Goal: Information Seeking & Learning: Learn about a topic

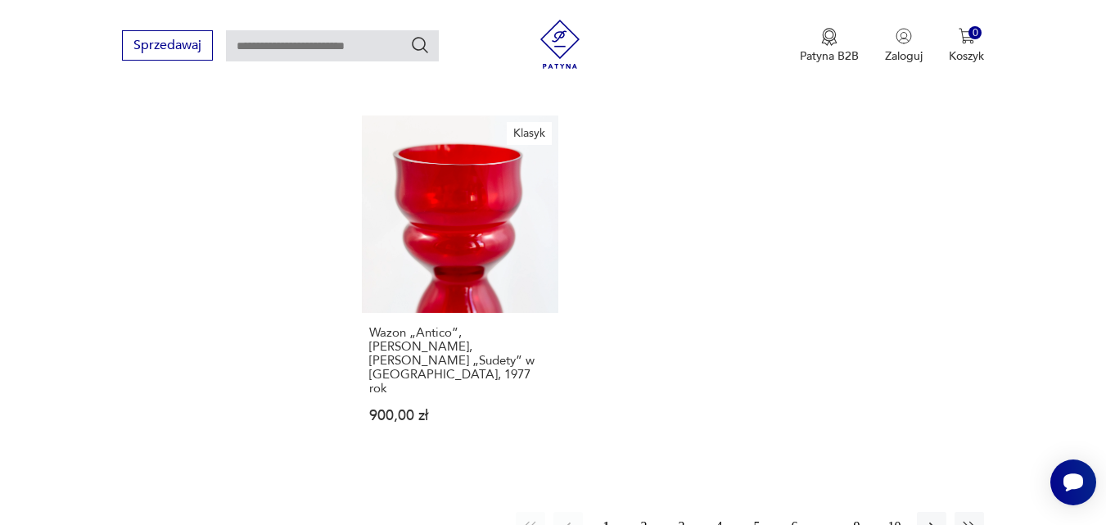
scroll to position [2077, 0]
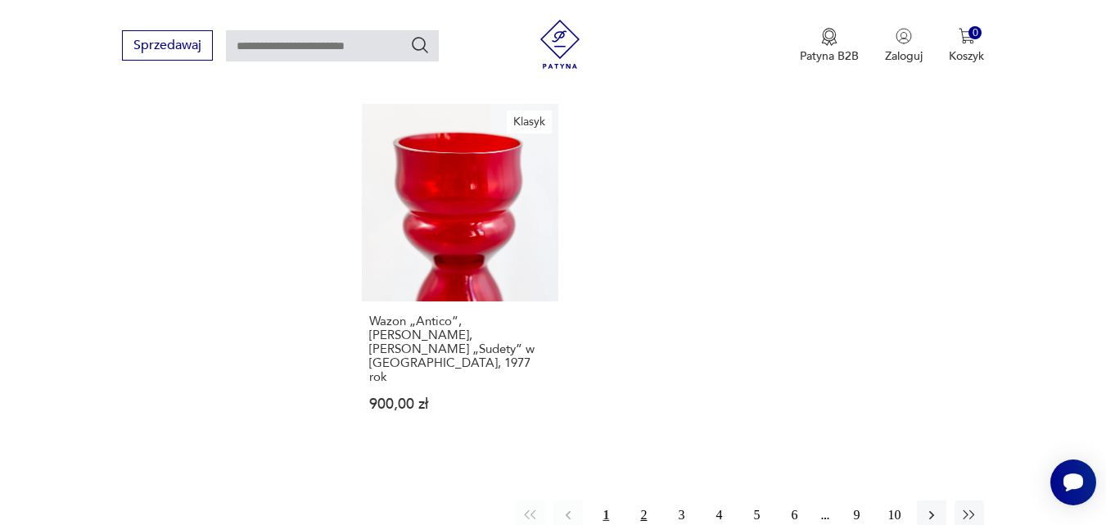
click at [646, 500] on button "2" at bounding box center [643, 514] width 29 height 29
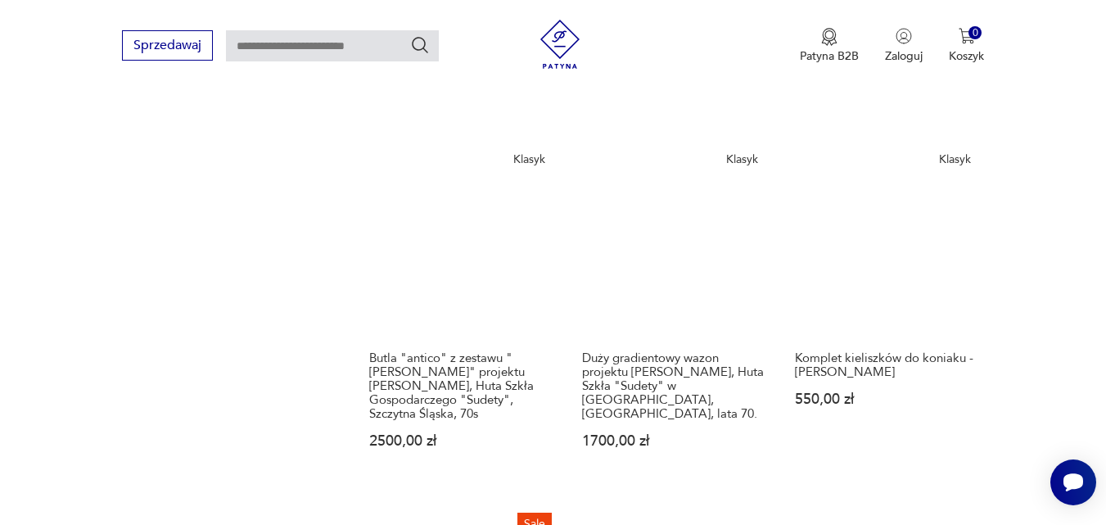
scroll to position [1671, 0]
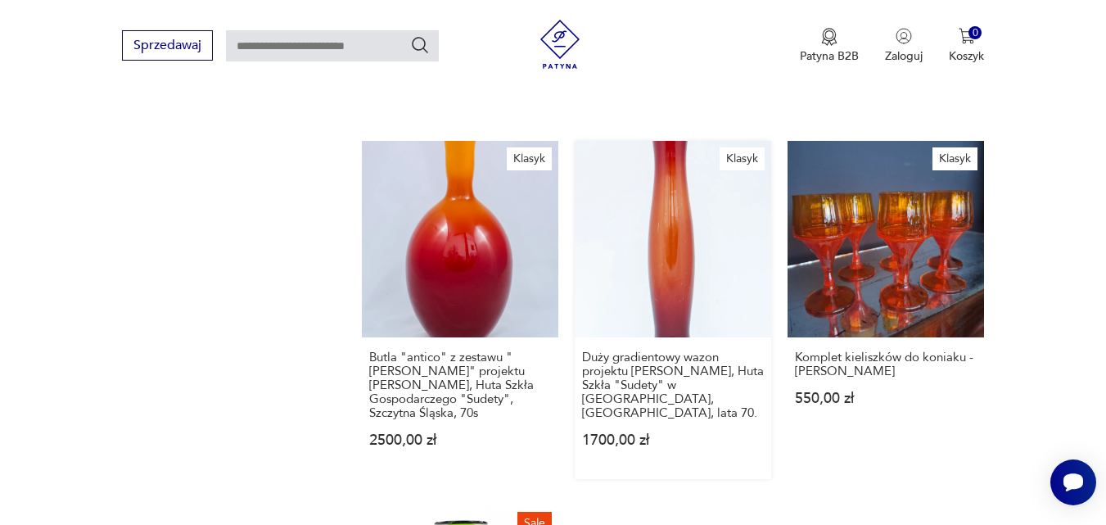
click at [682, 224] on link "Klasyk Duży gradientowy wazon projektu [PERSON_NAME], Huta Szkła "Sudety" w [GE…" at bounding box center [672, 310] width 196 height 338
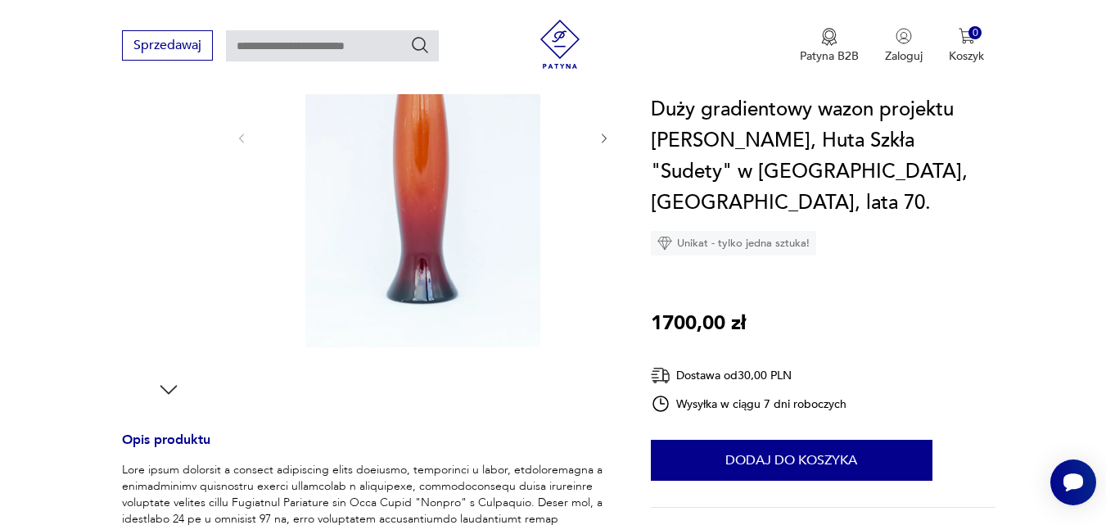
scroll to position [405, 0]
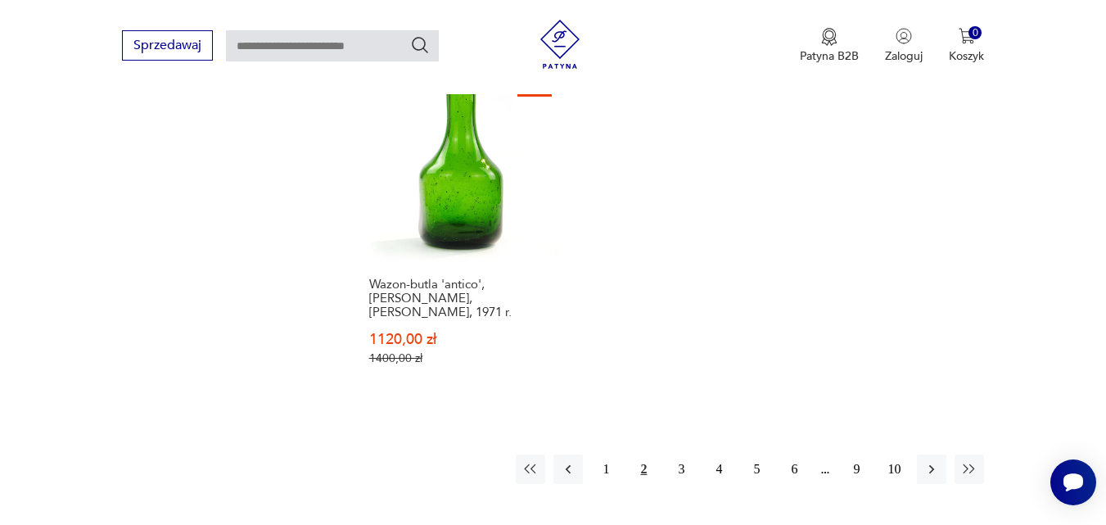
scroll to position [2152, 0]
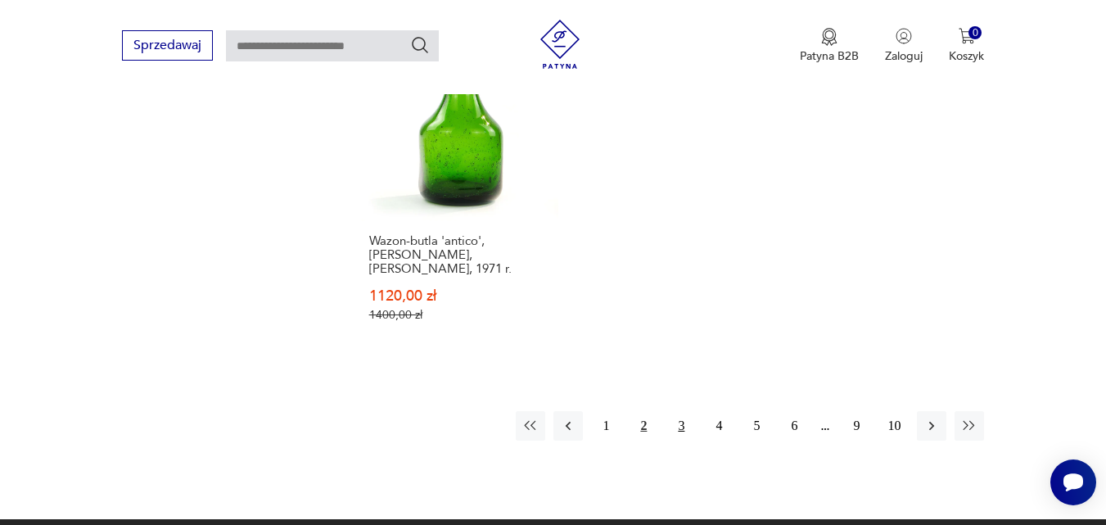
click at [683, 411] on button "3" at bounding box center [680, 425] width 29 height 29
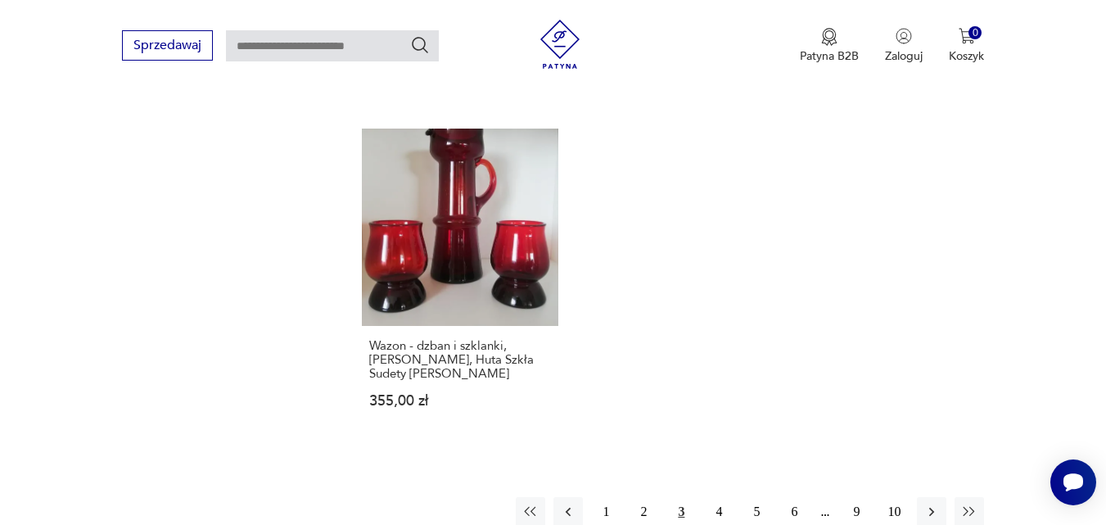
scroll to position [2042, 0]
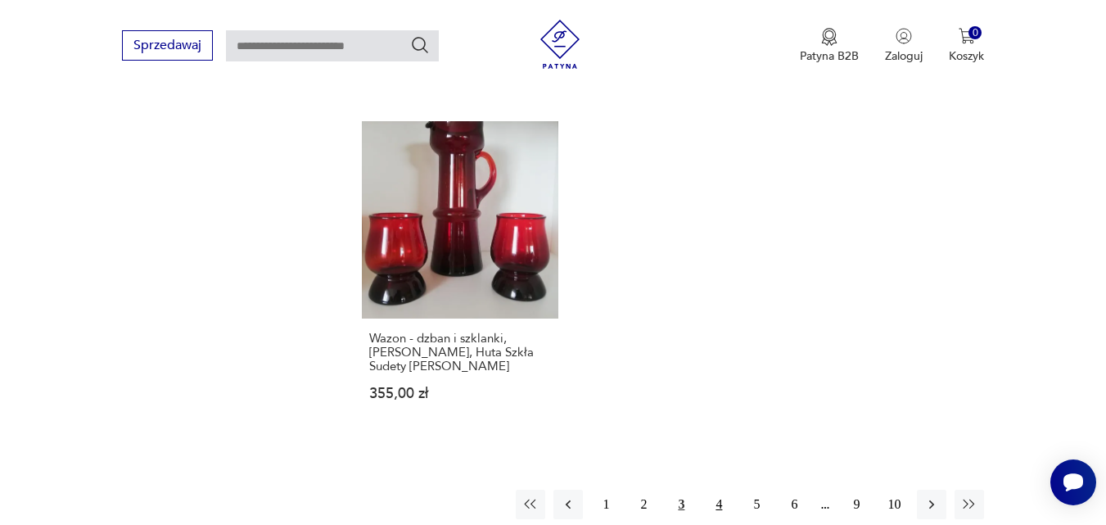
click at [721, 489] on button "4" at bounding box center [718, 503] width 29 height 29
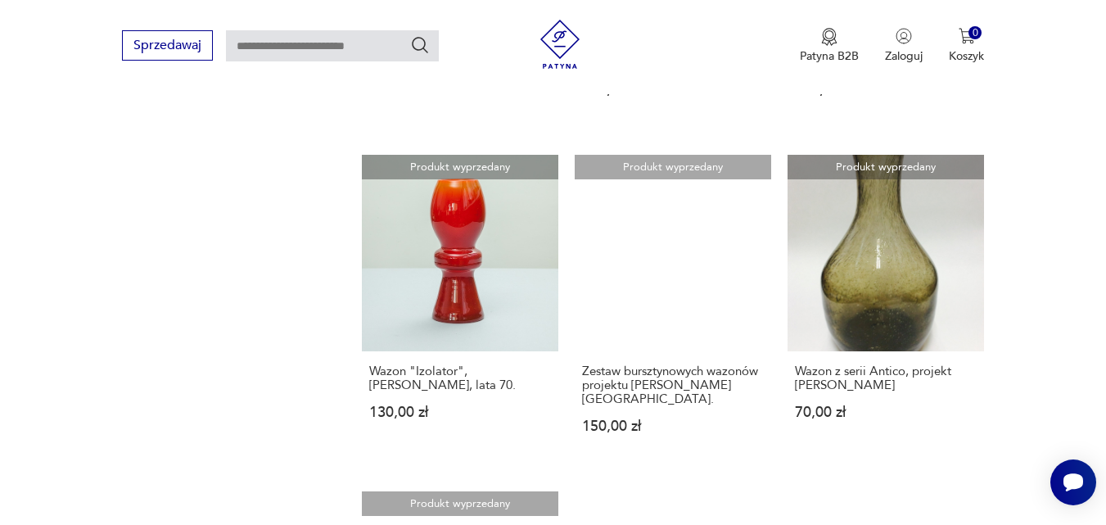
scroll to position [1603, 0]
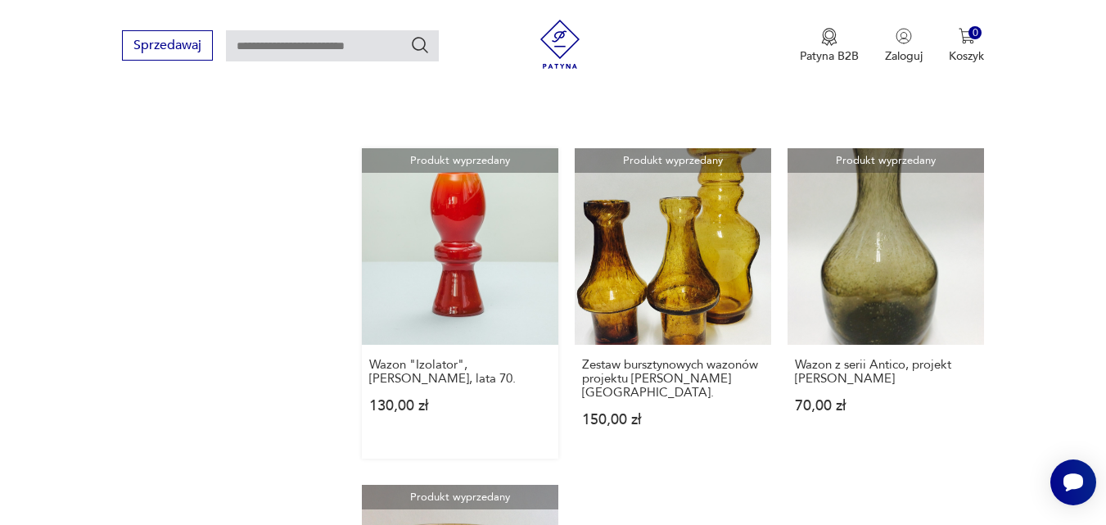
click at [423, 212] on link "Produkt wyprzedany Wazon "Izolator", [PERSON_NAME], lata 70. 130,00 zł" at bounding box center [460, 303] width 196 height 310
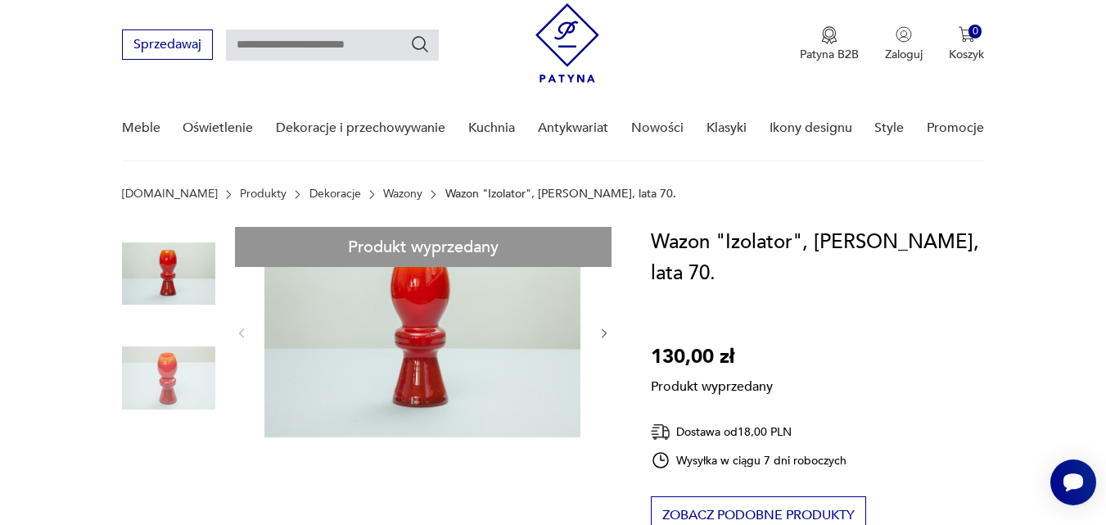
scroll to position [21, 0]
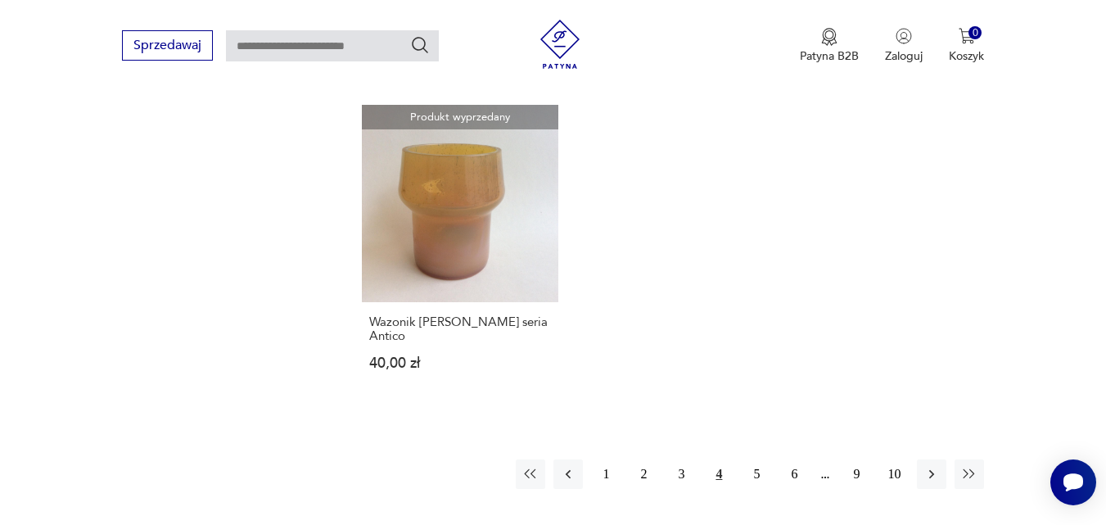
scroll to position [2136, 0]
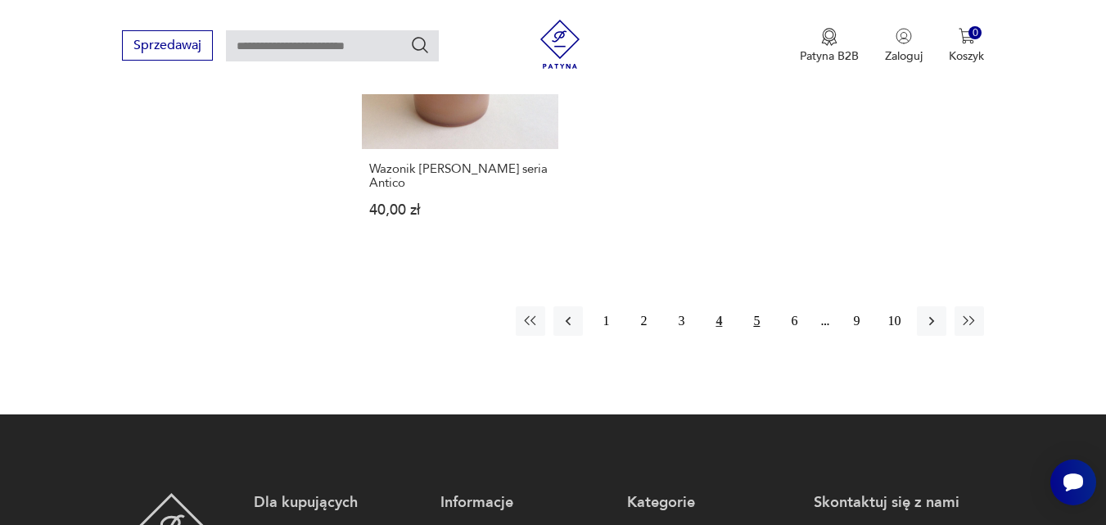
click at [756, 306] on button "5" at bounding box center [755, 320] width 29 height 29
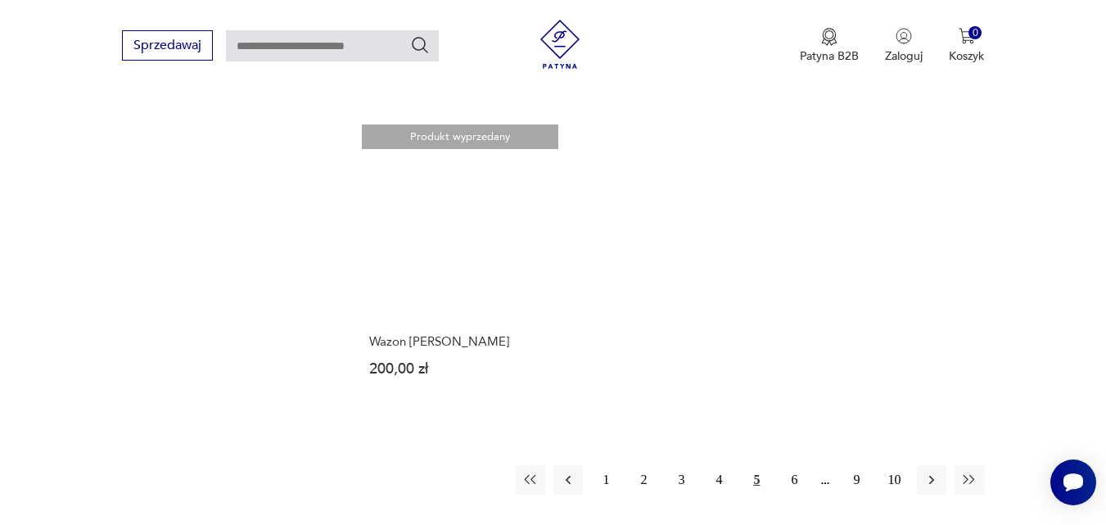
scroll to position [1899, 0]
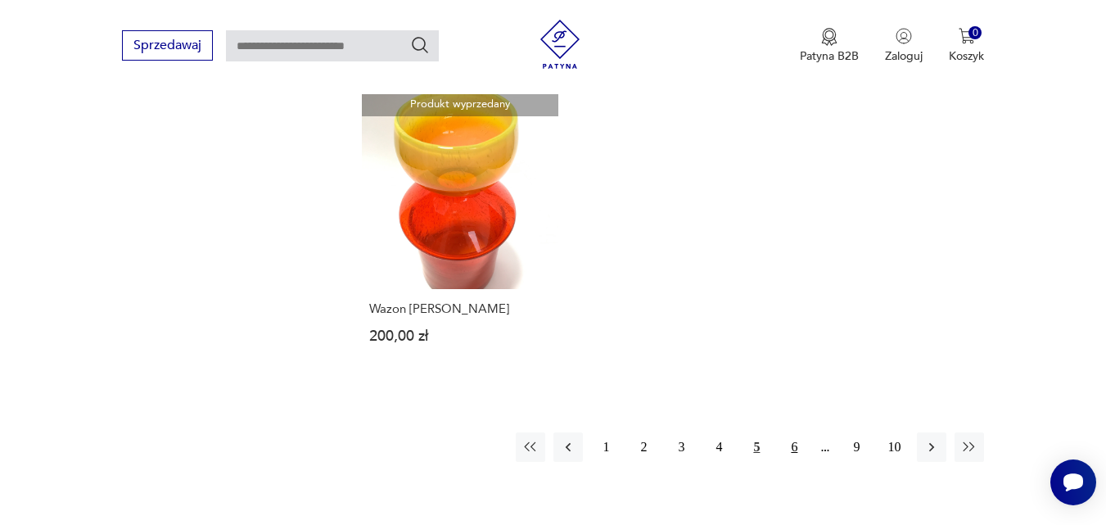
click at [797, 447] on button "6" at bounding box center [793, 446] width 29 height 29
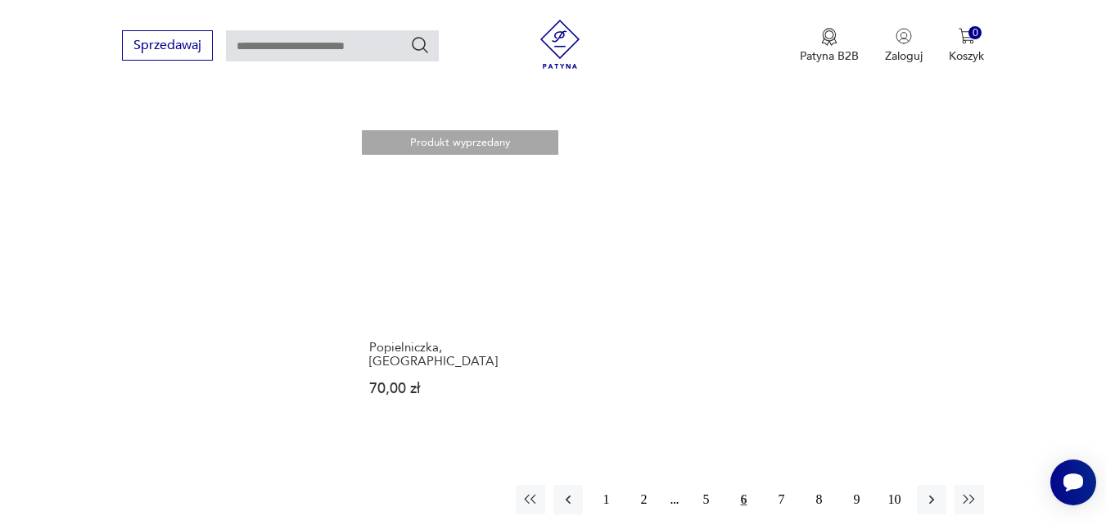
scroll to position [1921, 0]
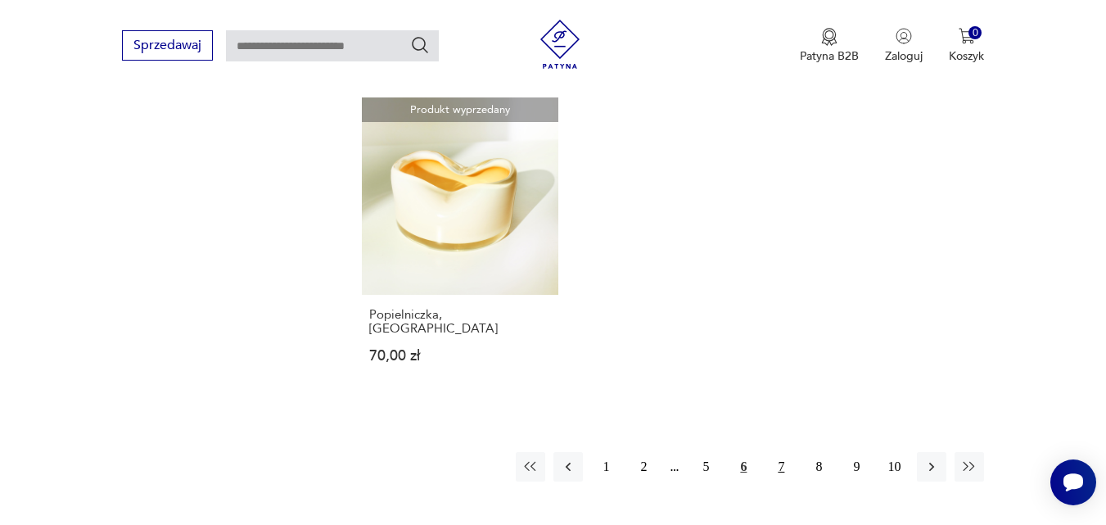
click at [778, 452] on button "7" at bounding box center [780, 466] width 29 height 29
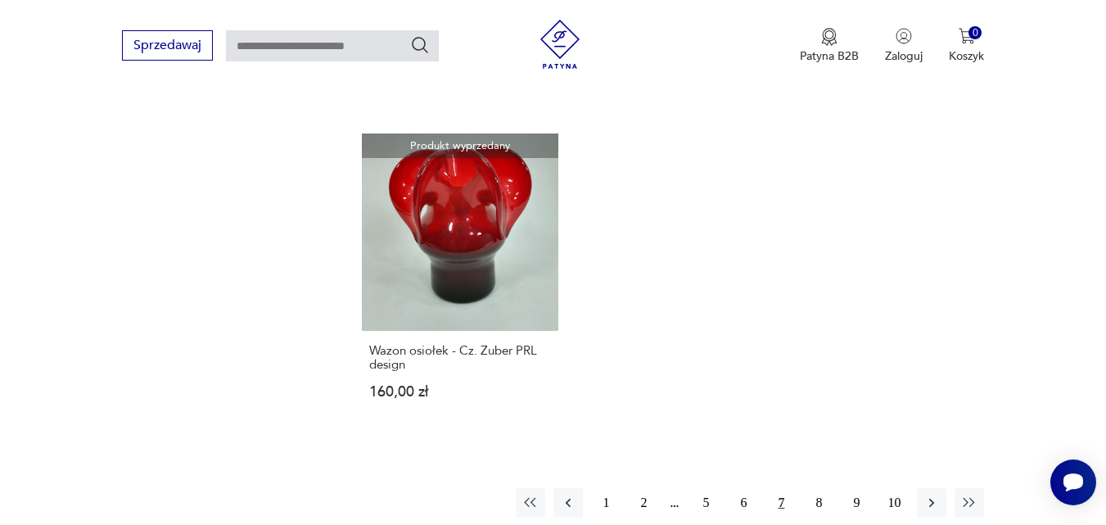
scroll to position [1921, 0]
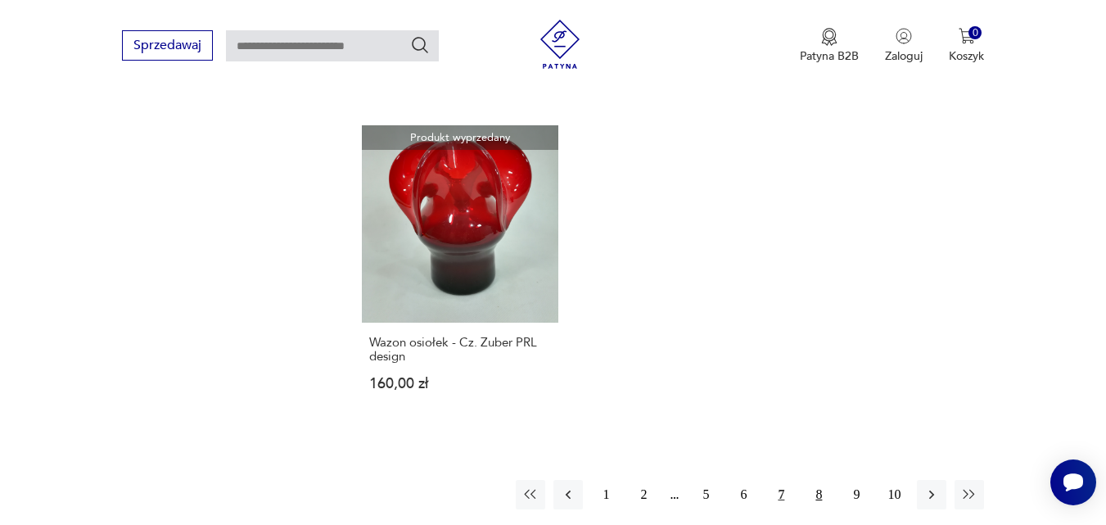
click at [820, 480] on button "8" at bounding box center [818, 494] width 29 height 29
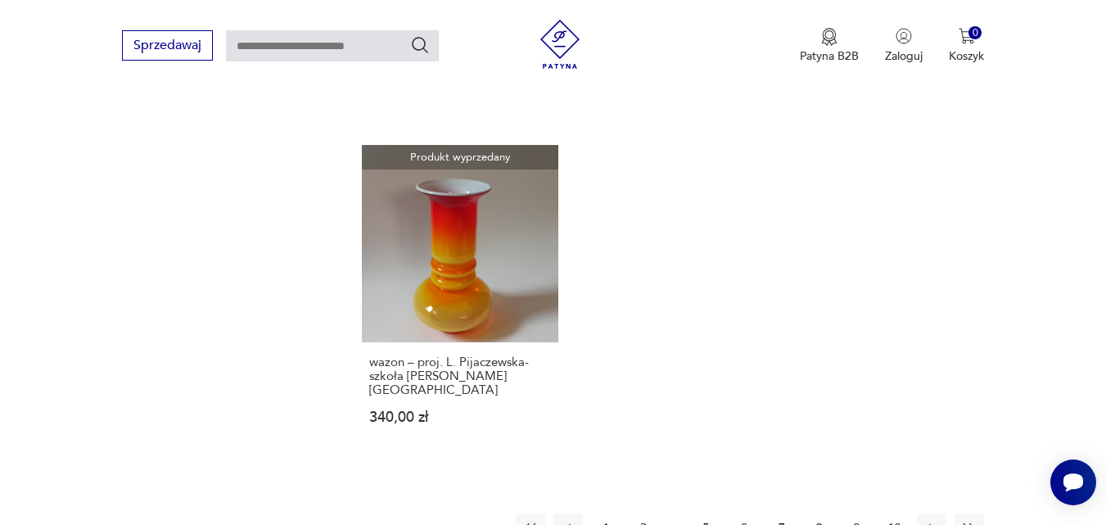
scroll to position [2000, 0]
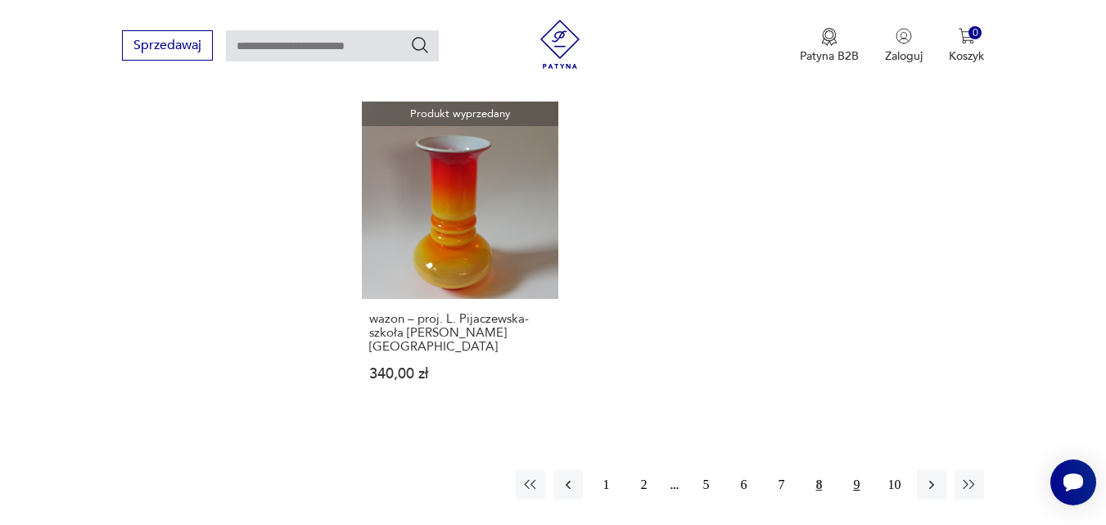
click at [861, 470] on button "9" at bounding box center [855, 484] width 29 height 29
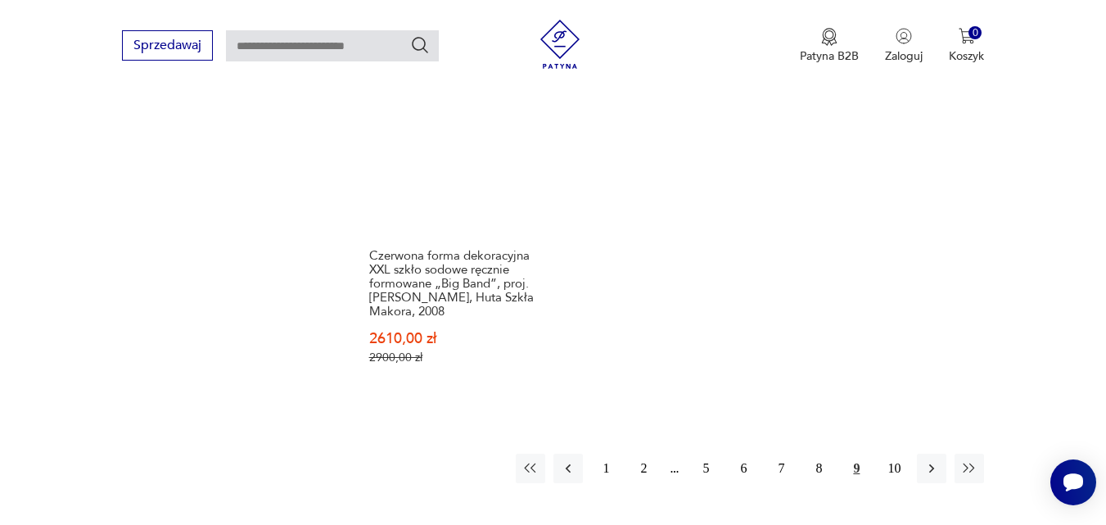
scroll to position [1986, 0]
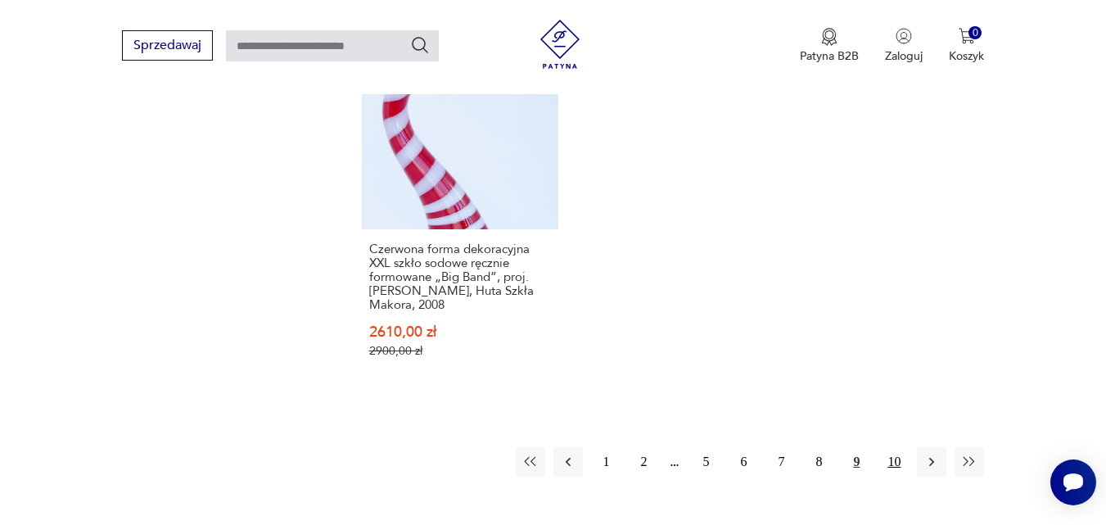
click at [892, 447] on button "10" at bounding box center [893, 461] width 29 height 29
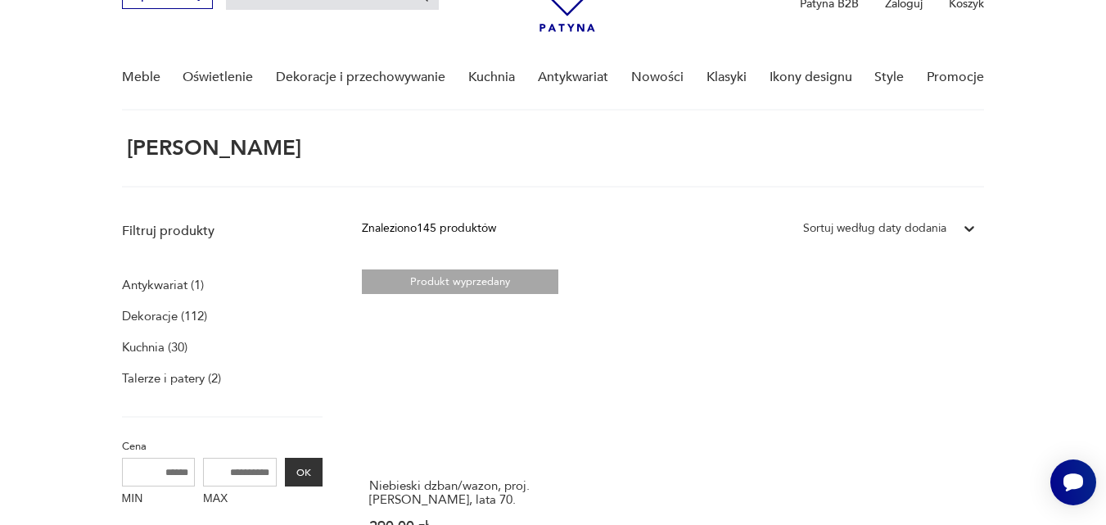
scroll to position [51, 0]
